Goal: Transaction & Acquisition: Purchase product/service

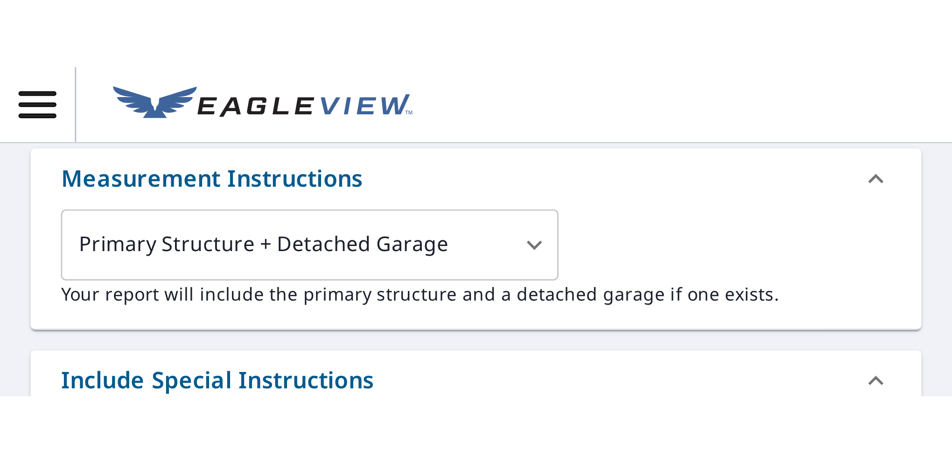
scroll to position [233, 0]
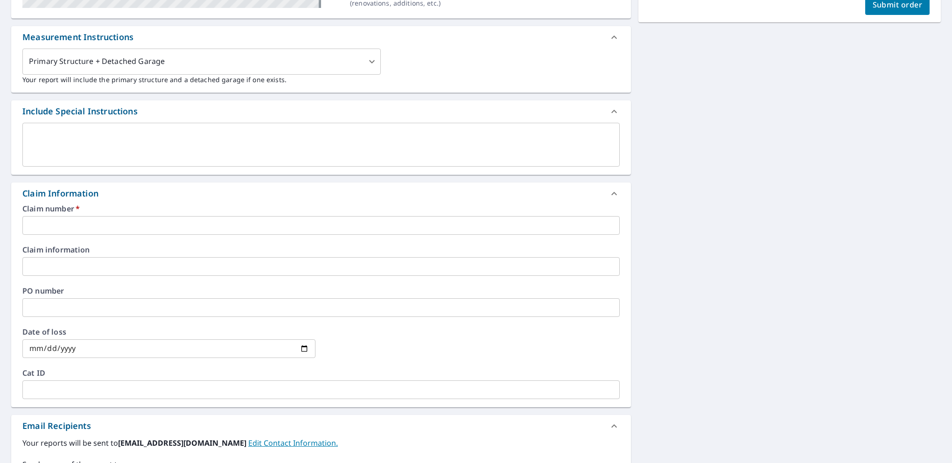
click at [121, 225] on input "text" at bounding box center [320, 225] width 597 height 19
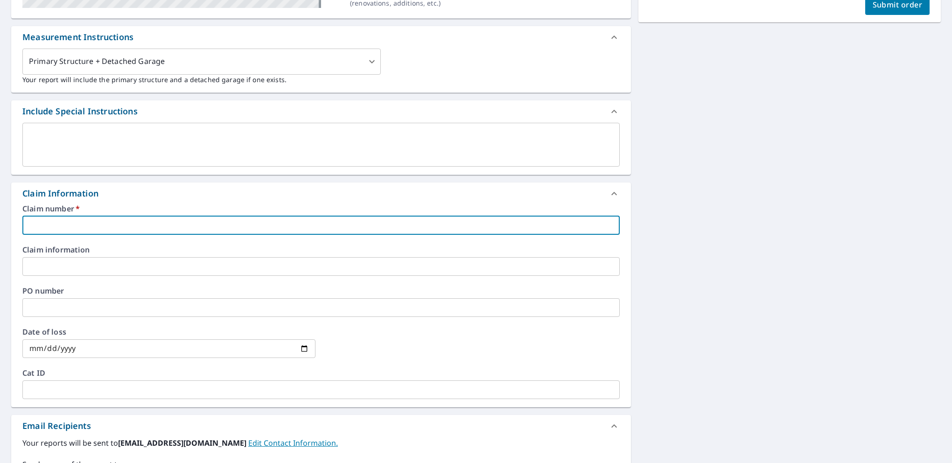
paste input "06-89L5-54Z"
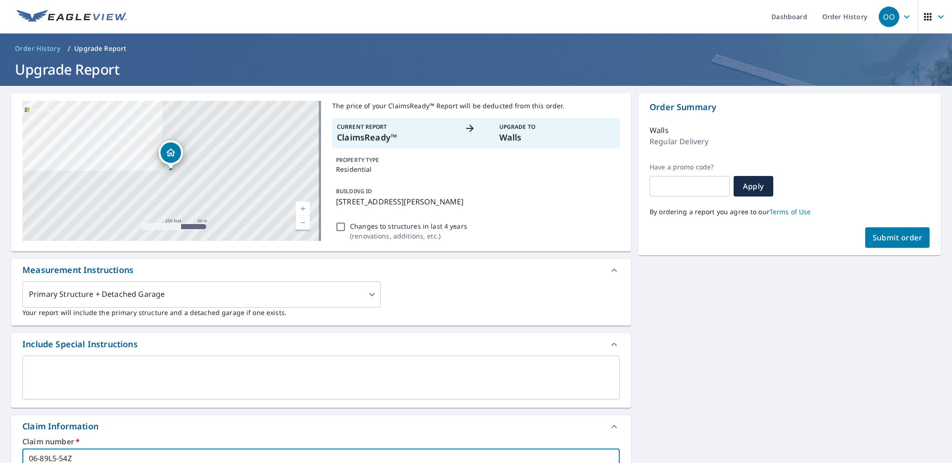
scroll to position [0, 0]
type input "06-89L5-54Z"
click at [889, 234] on span "Submit order" at bounding box center [898, 238] width 50 height 10
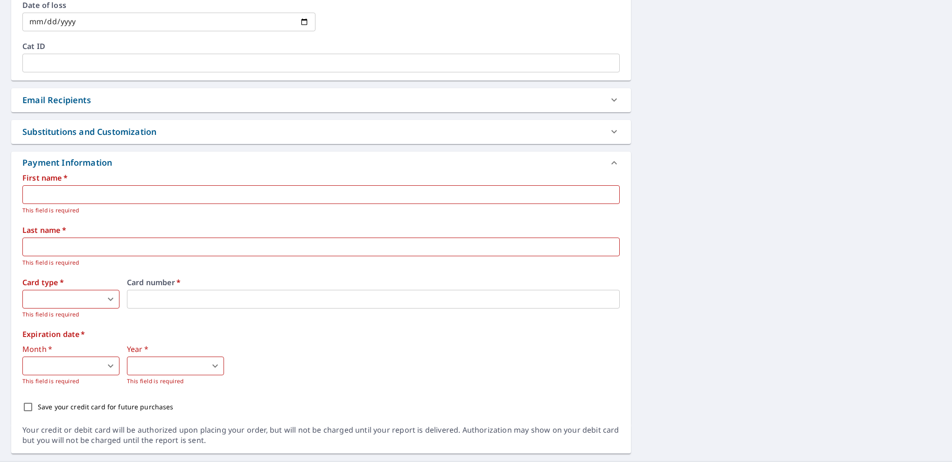
scroll to position [581, 0]
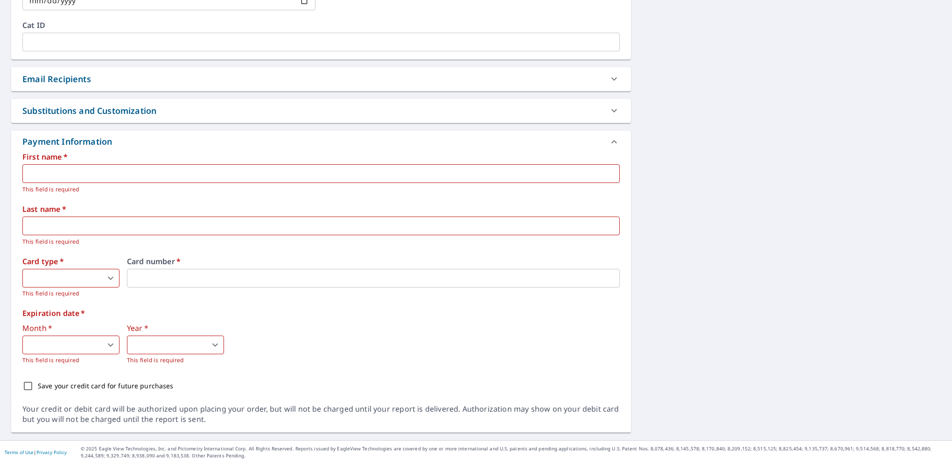
click at [608, 112] on icon at bounding box center [613, 110] width 11 height 11
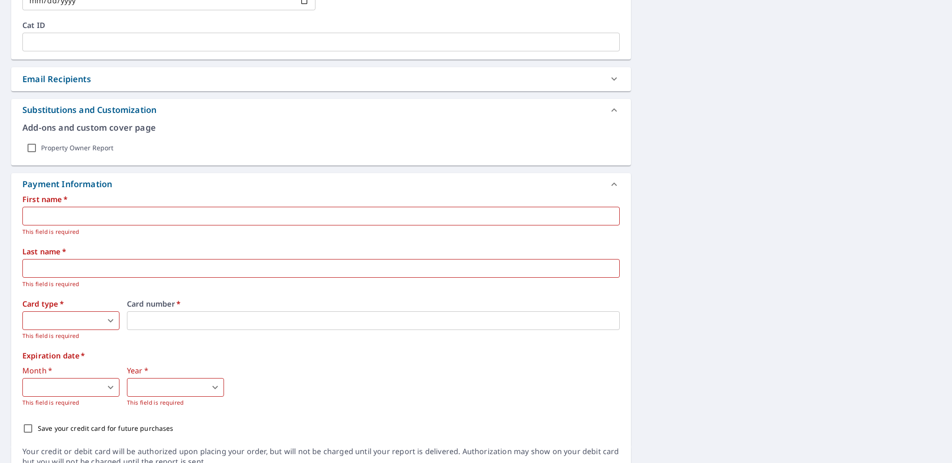
click at [611, 110] on icon at bounding box center [614, 109] width 6 height 3
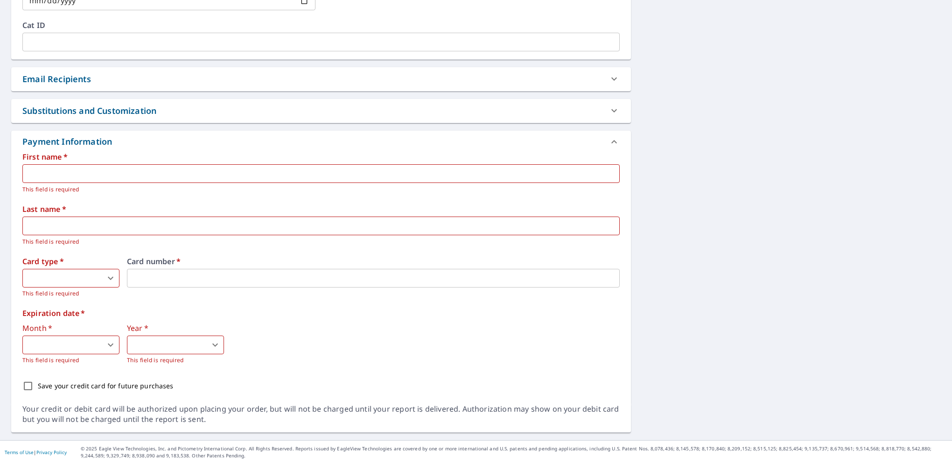
click at [608, 74] on icon at bounding box center [613, 78] width 11 height 11
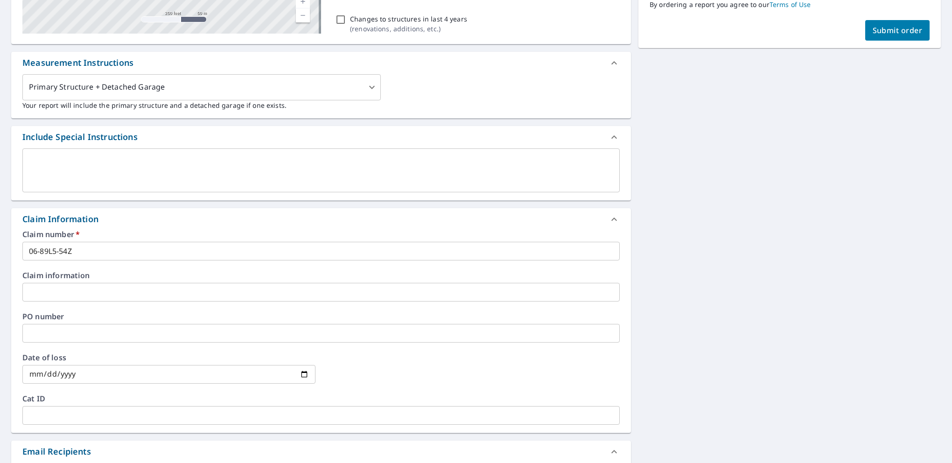
scroll to position [161, 0]
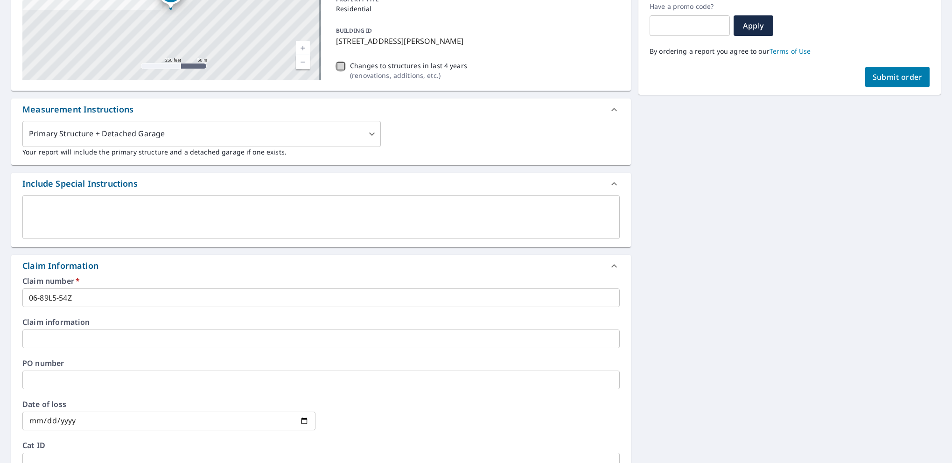
click at [336, 63] on input "Changes to structures in last 4 years ( renovations, additions, etc. )" at bounding box center [340, 66] width 11 height 11
checkbox input "true"
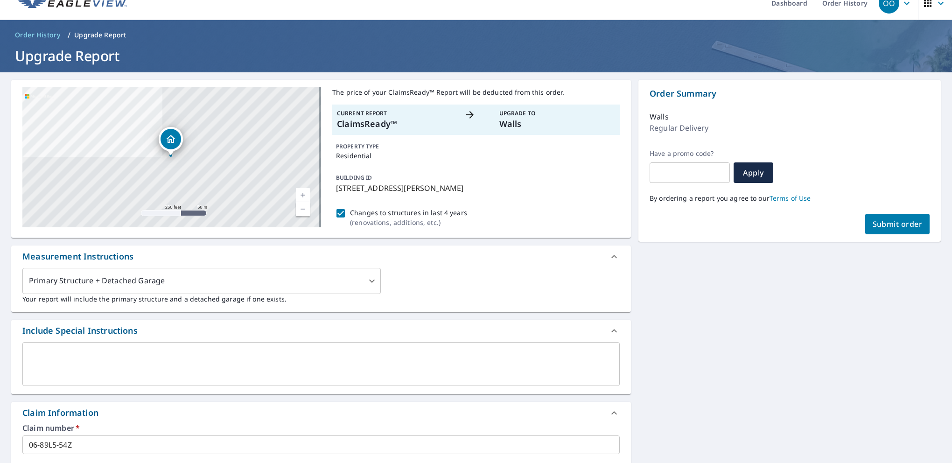
scroll to position [0, 0]
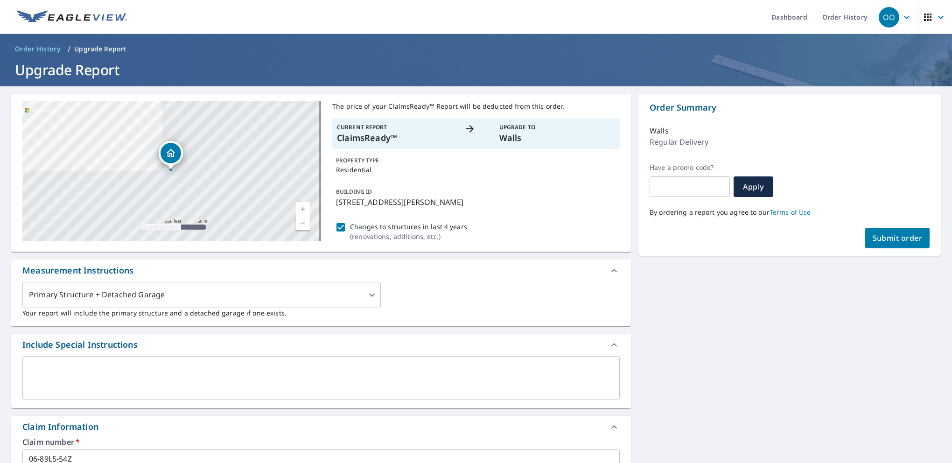
click at [499, 134] on p "Walls" at bounding box center [557, 138] width 116 height 13
click at [171, 171] on div at bounding box center [171, 170] width 4 height 4
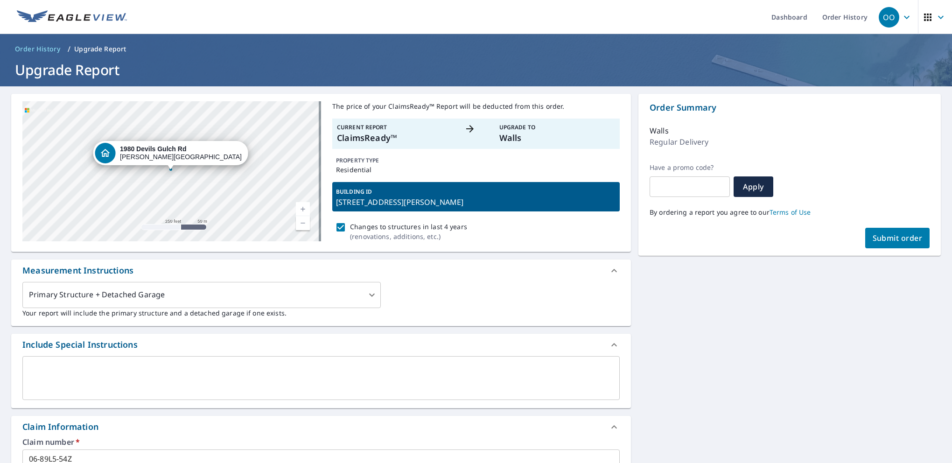
click at [360, 203] on p "1980 Devils Gulch Rd, Estes Park, CO, 80517" at bounding box center [476, 201] width 280 height 11
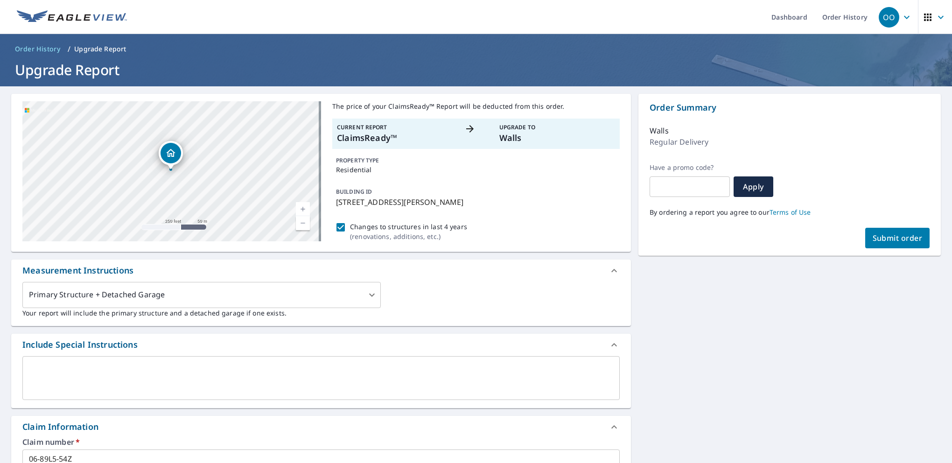
click at [173, 165] on div "Dropped pin, building 1, Residential property, 1980 Devils Gulch Rd Estes Park,…" at bounding box center [171, 164] width 12 height 9
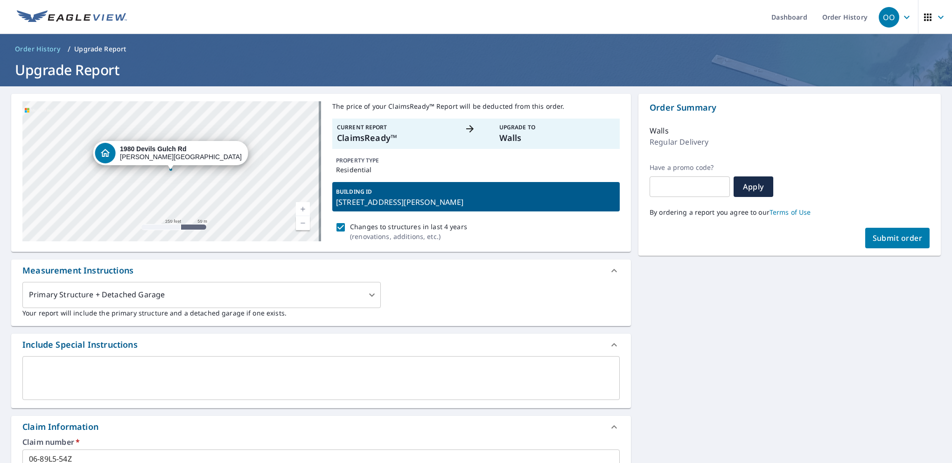
click at [174, 170] on div "1980 Devils Gulch Rd Estes Park, CO 80517" at bounding box center [171, 171] width 299 height 140
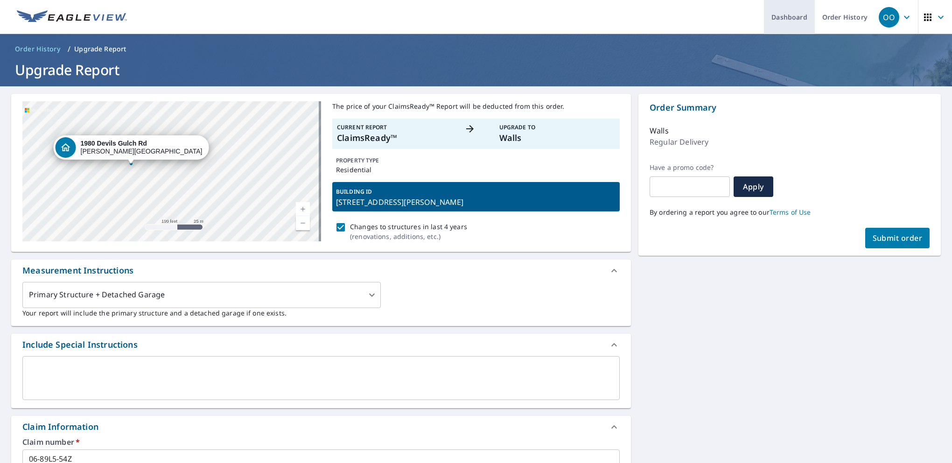
click at [786, 19] on link "Dashboard" at bounding box center [789, 17] width 51 height 34
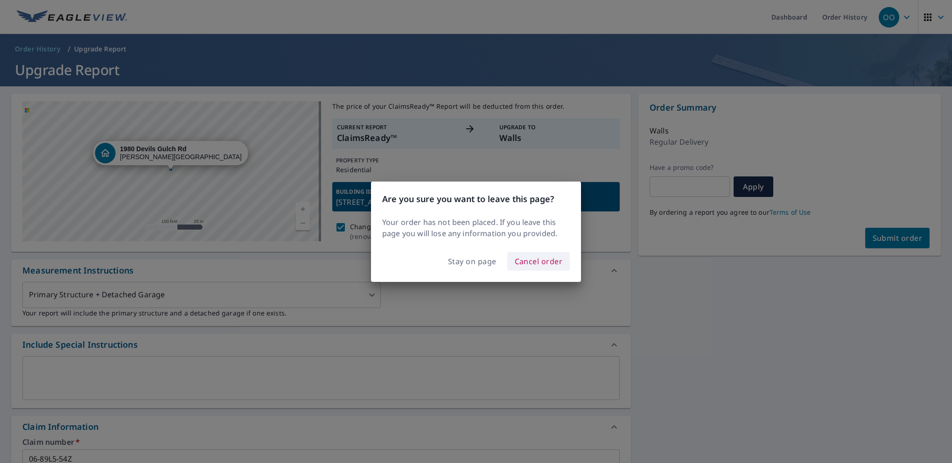
click at [530, 262] on span "Cancel order" at bounding box center [539, 261] width 48 height 13
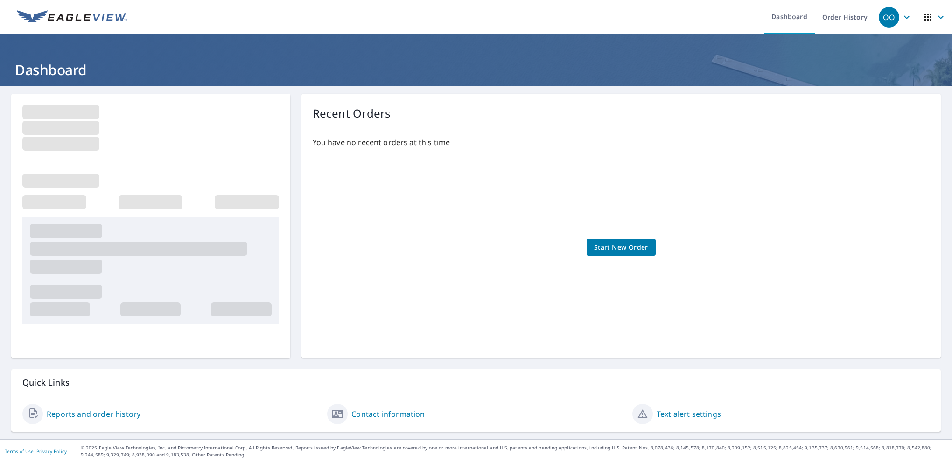
click at [385, 416] on link "Contact information" at bounding box center [387, 413] width 73 height 11
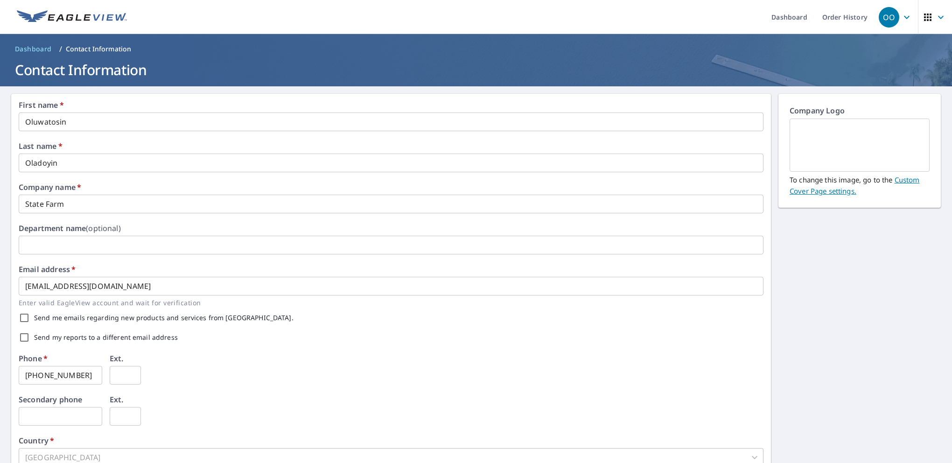
click at [892, 16] on icon "button" at bounding box center [940, 17] width 11 height 11
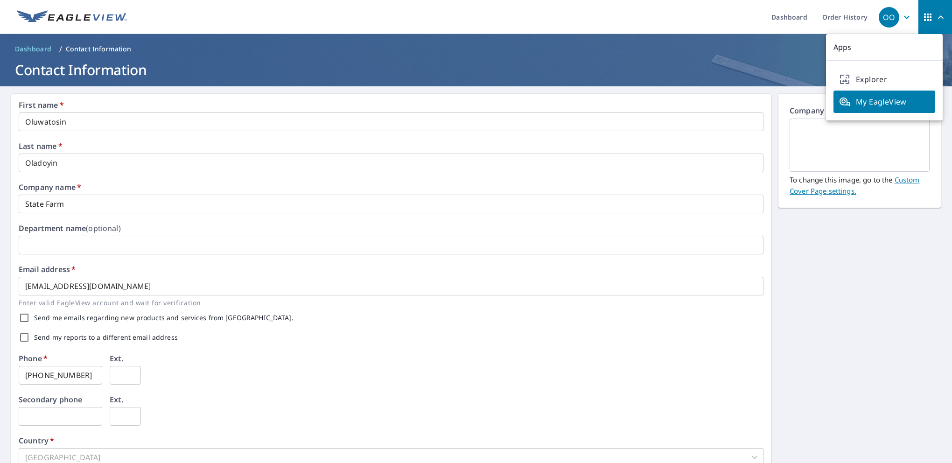
click at [864, 103] on span "My EagleView" at bounding box center [884, 101] width 91 height 11
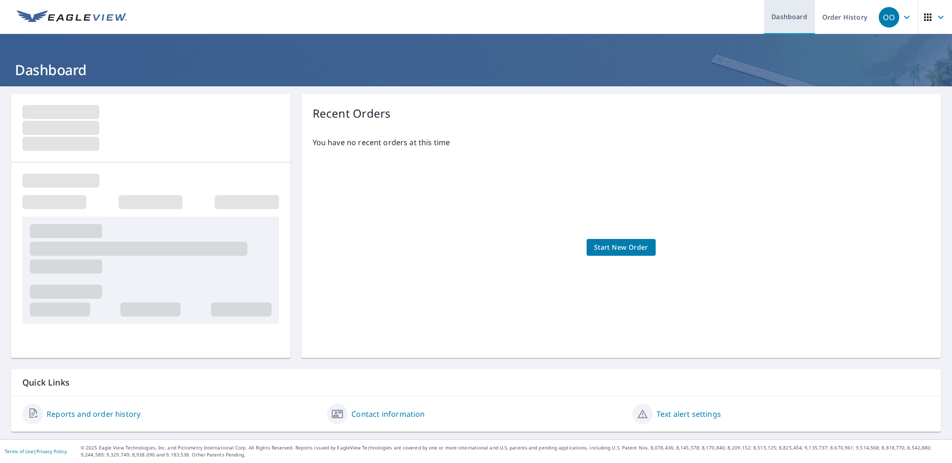
click at [791, 17] on link "Dashboard" at bounding box center [789, 17] width 51 height 34
click at [776, 18] on link "Dashboard" at bounding box center [789, 17] width 51 height 34
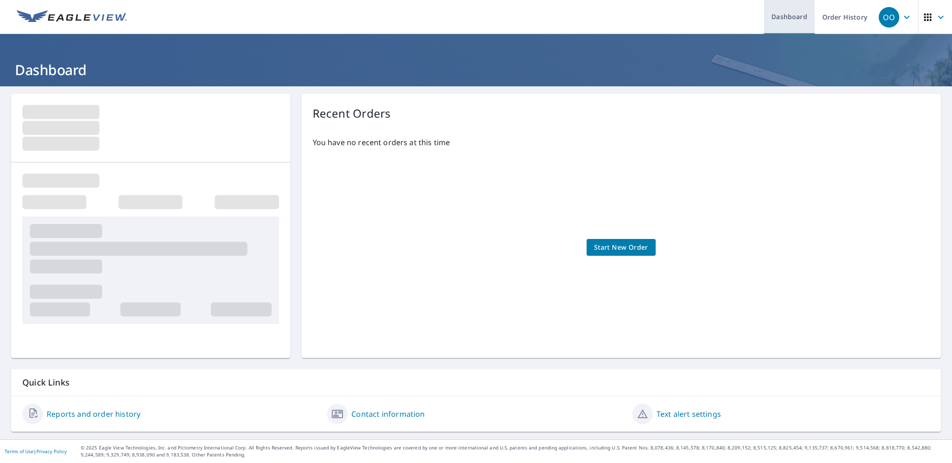
click at [777, 18] on link "Dashboard" at bounding box center [789, 17] width 51 height 34
click at [901, 18] on icon "button" at bounding box center [906, 17] width 11 height 11
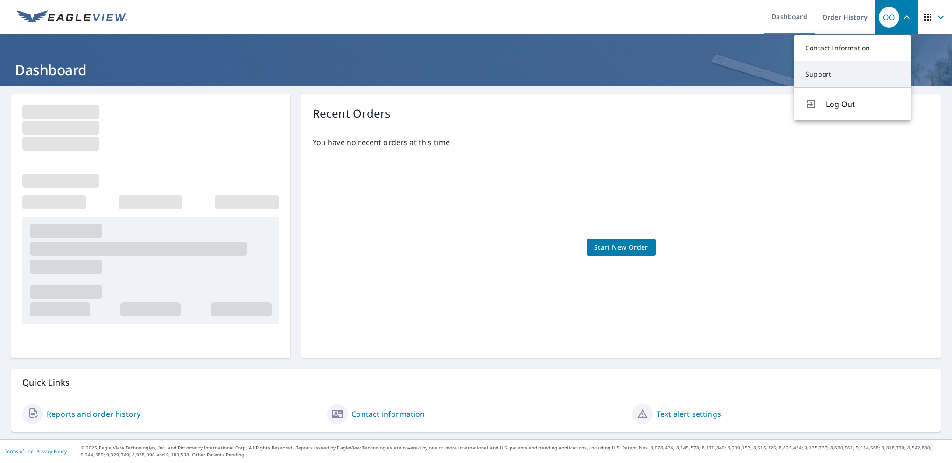
click at [817, 71] on link "Support" at bounding box center [852, 74] width 117 height 26
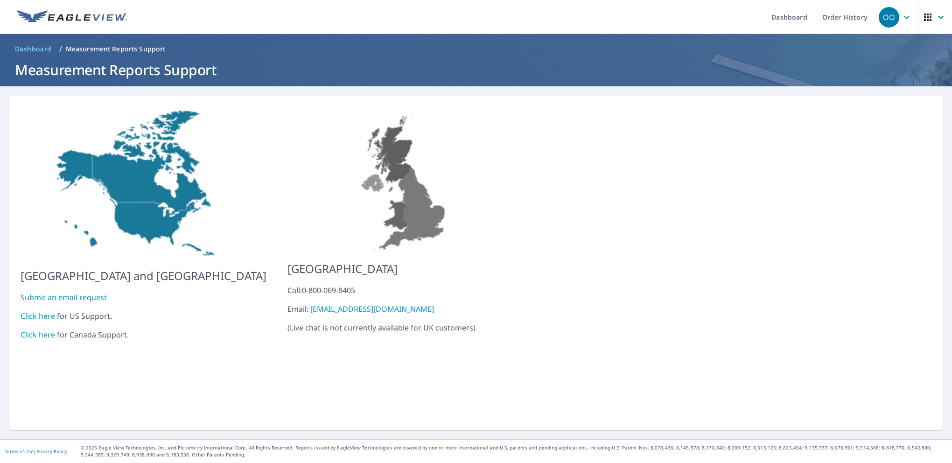
click at [43, 311] on link "Click here" at bounding box center [38, 316] width 35 height 10
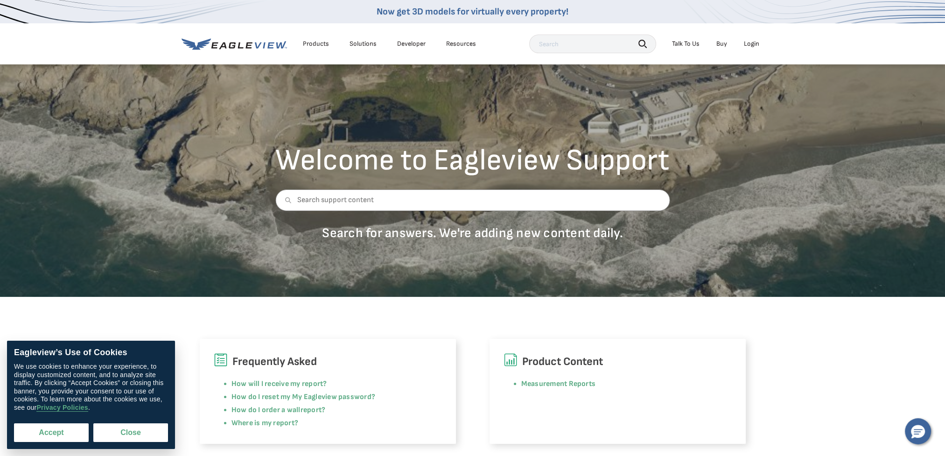
click at [73, 427] on button "Accept" at bounding box center [51, 432] width 75 height 19
checkbox input "true"
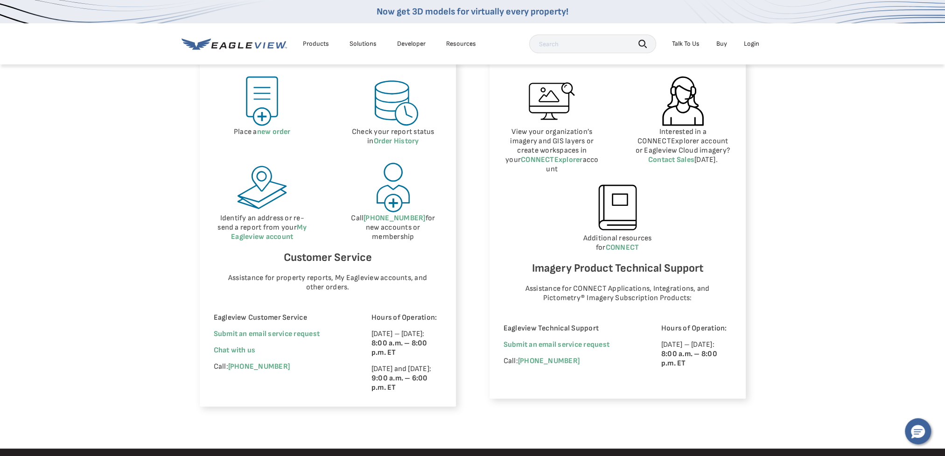
scroll to position [467, 0]
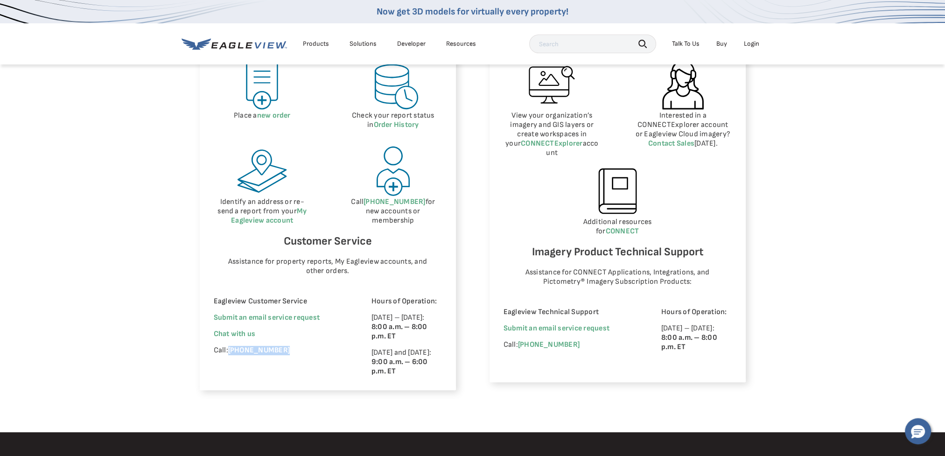
drag, startPoint x: 285, startPoint y: 349, endPoint x: 230, endPoint y: 352, distance: 55.6
click at [230, 352] on p "Call: (866) 659-8439" at bounding box center [280, 350] width 132 height 9
copy link "(866) 659-8439"
